Goal: Information Seeking & Learning: Understand process/instructions

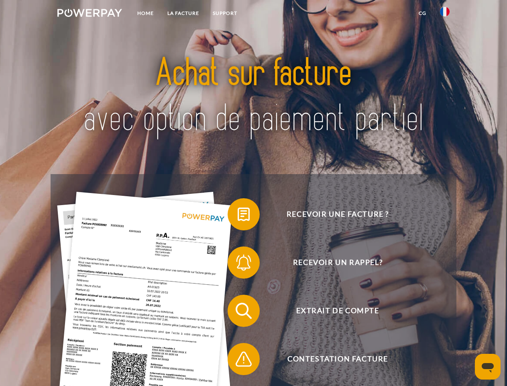
click at [90, 14] on img at bounding box center [89, 13] width 65 height 8
click at [445, 14] on img at bounding box center [445, 12] width 10 height 10
click at [423, 13] on link "CG" at bounding box center [422, 13] width 21 height 14
click at [238, 216] on span at bounding box center [232, 214] width 40 height 40
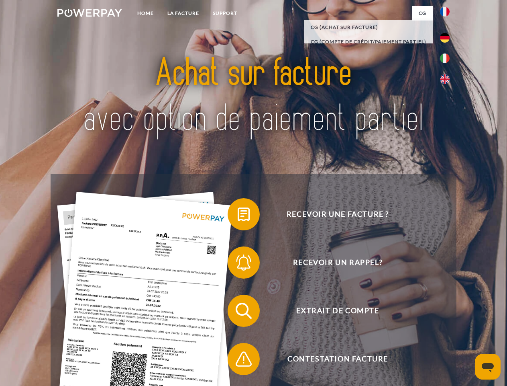
click at [238, 264] on span at bounding box center [232, 262] width 40 height 40
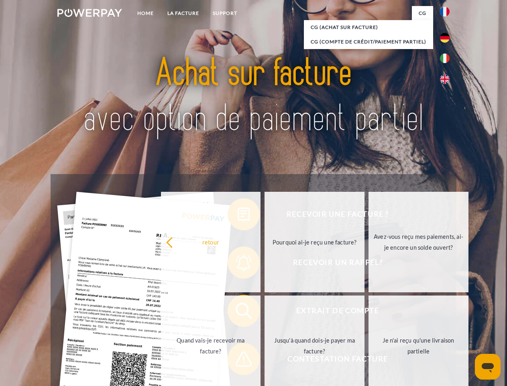
click at [265, 312] on link "Jusqu'à quand dois-je payer ma facture?" at bounding box center [315, 345] width 100 height 100
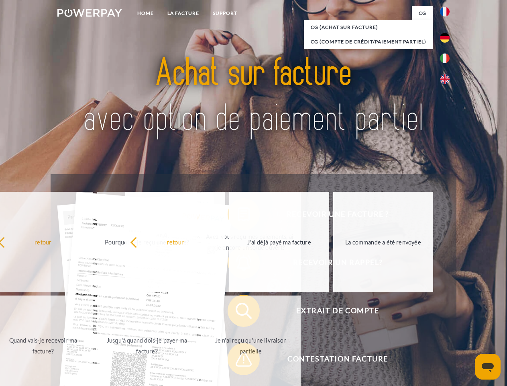
click at [238, 360] on span at bounding box center [232, 359] width 40 height 40
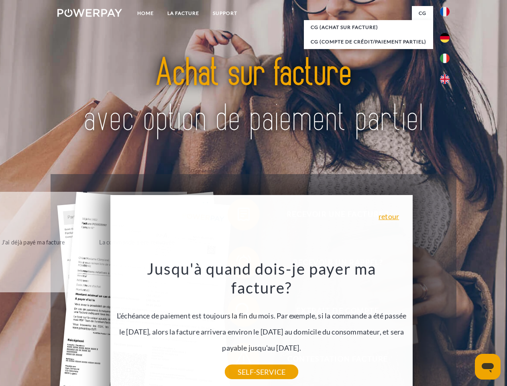
click at [488, 366] on icon "Ouvrir la fenêtre de messagerie" at bounding box center [488, 368] width 12 height 10
